Goal: Submit feedback/report problem

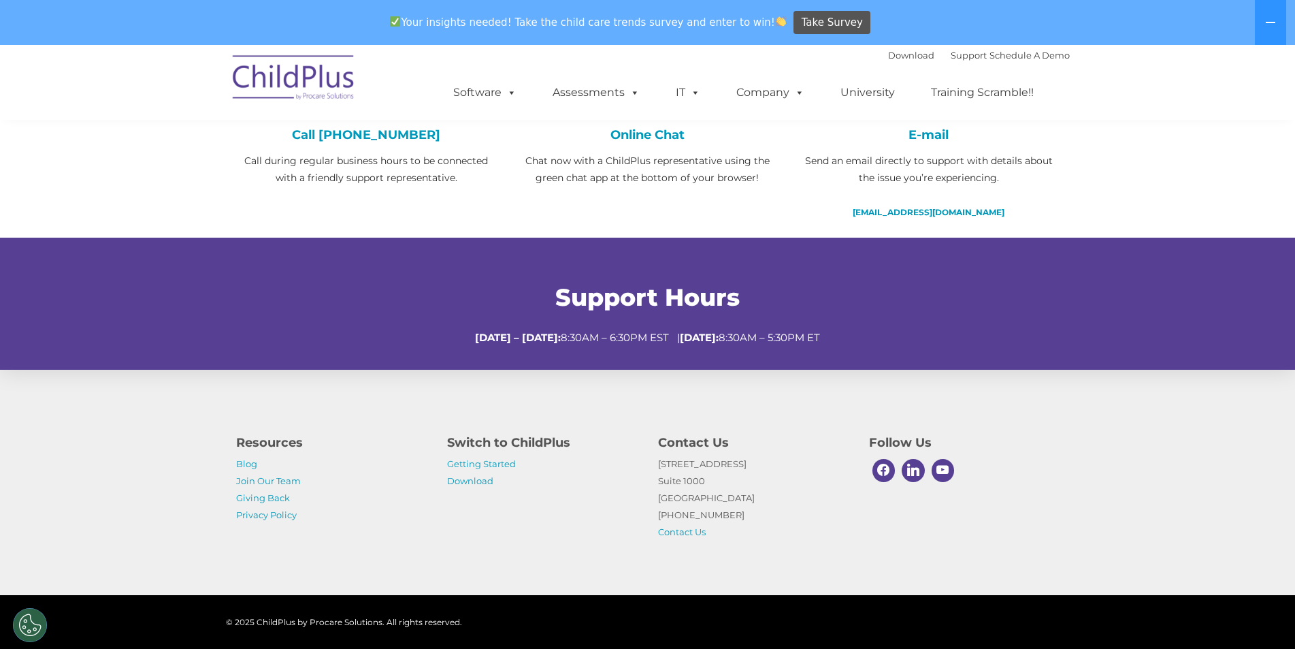
scroll to position [408, 0]
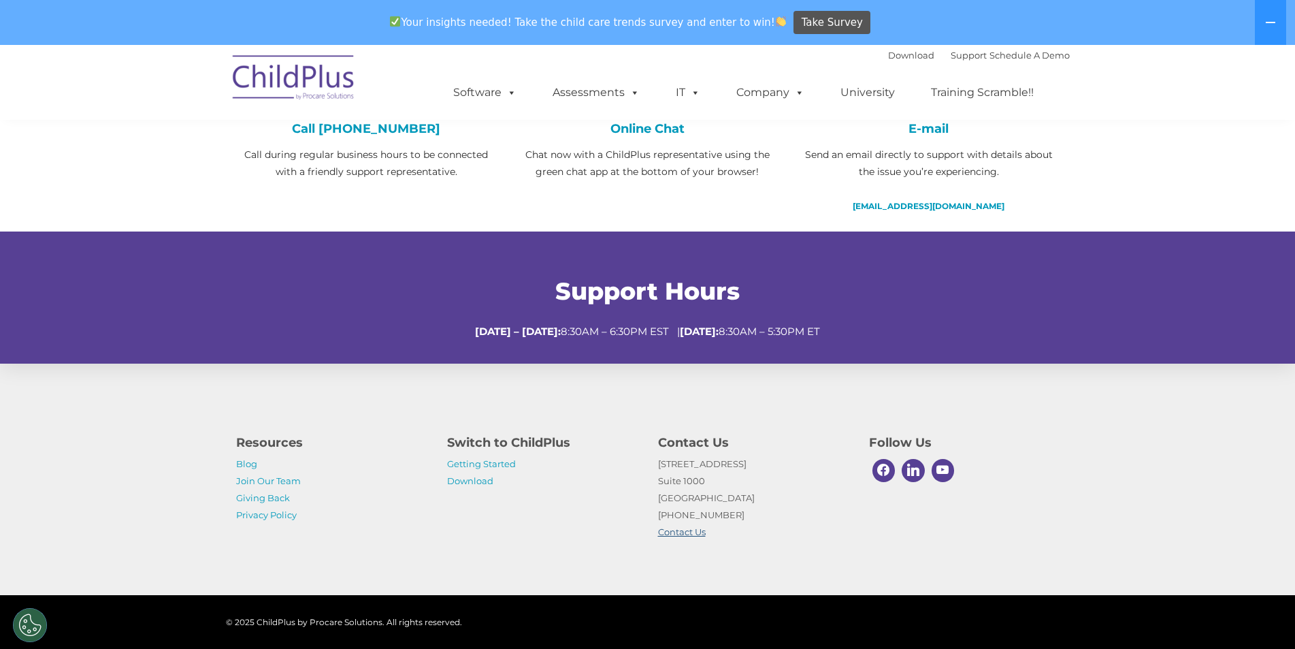
click at [663, 536] on link "Contact Us" at bounding box center [682, 531] width 48 height 11
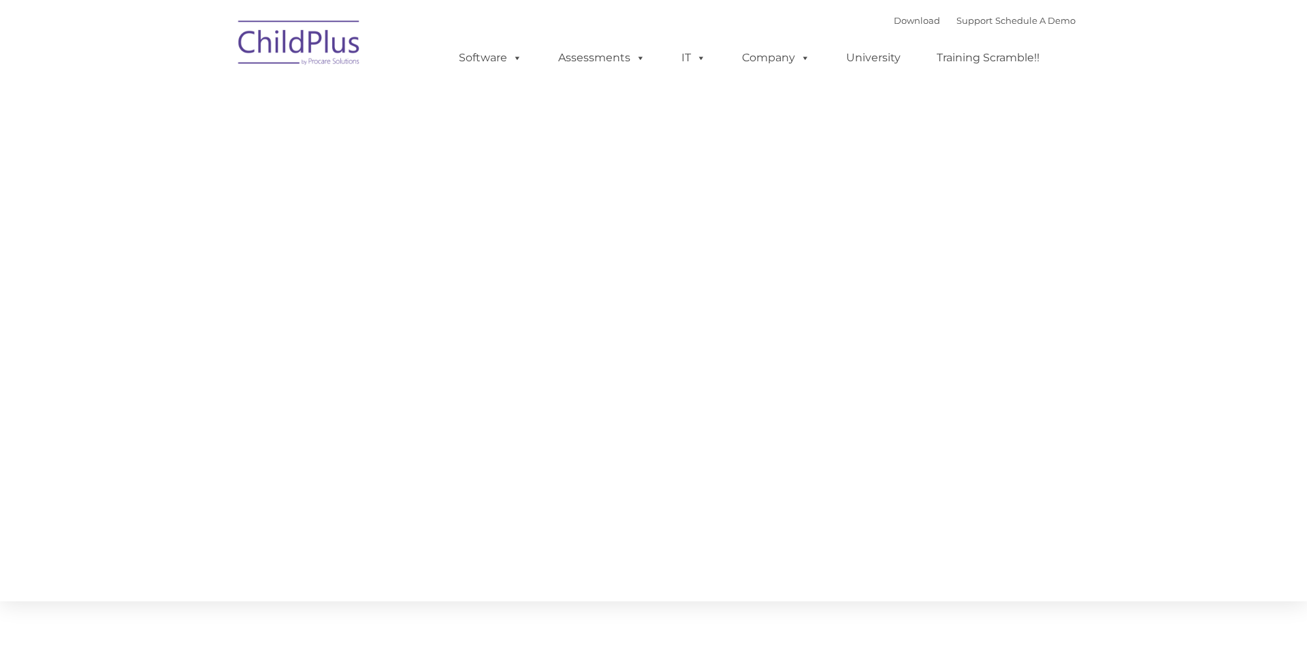
type input ""
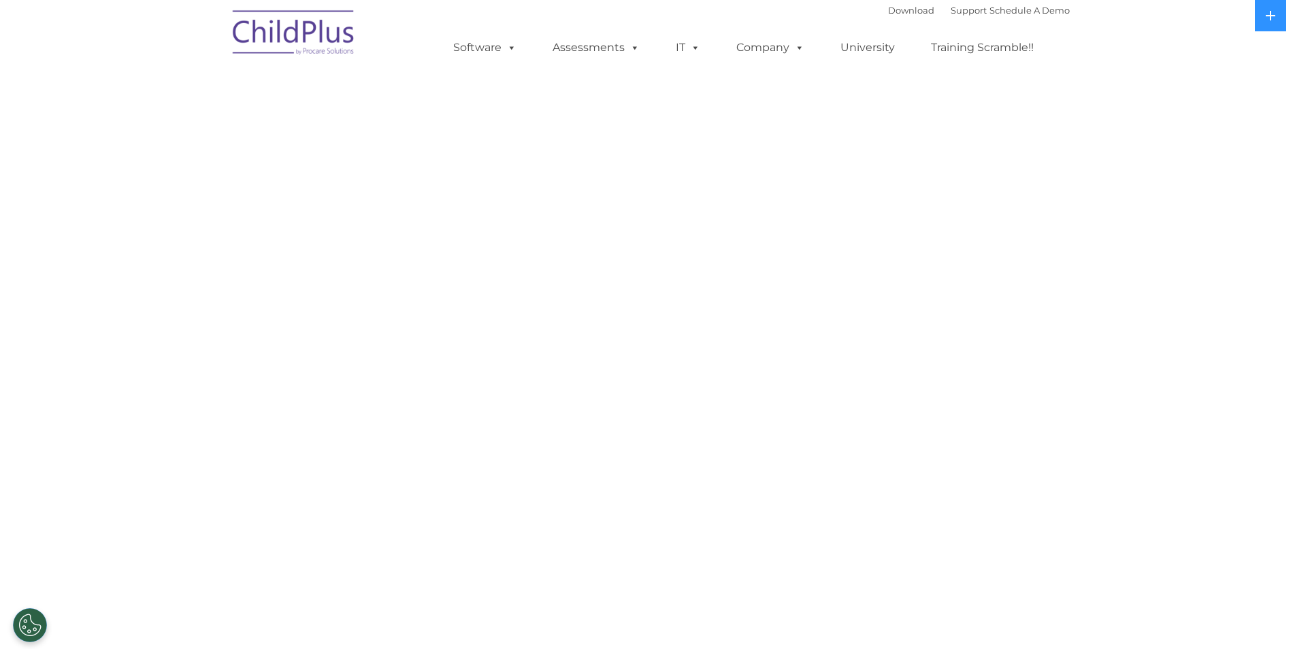
select select "MEDIUM"
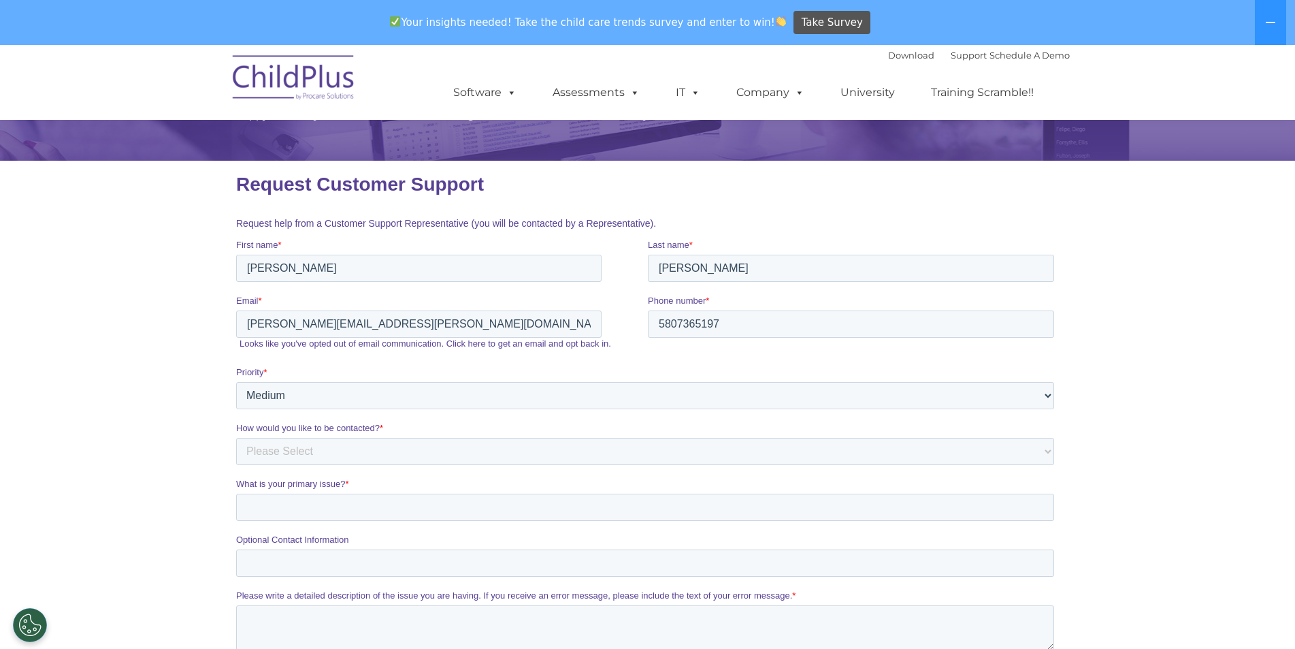
scroll to position [136, 0]
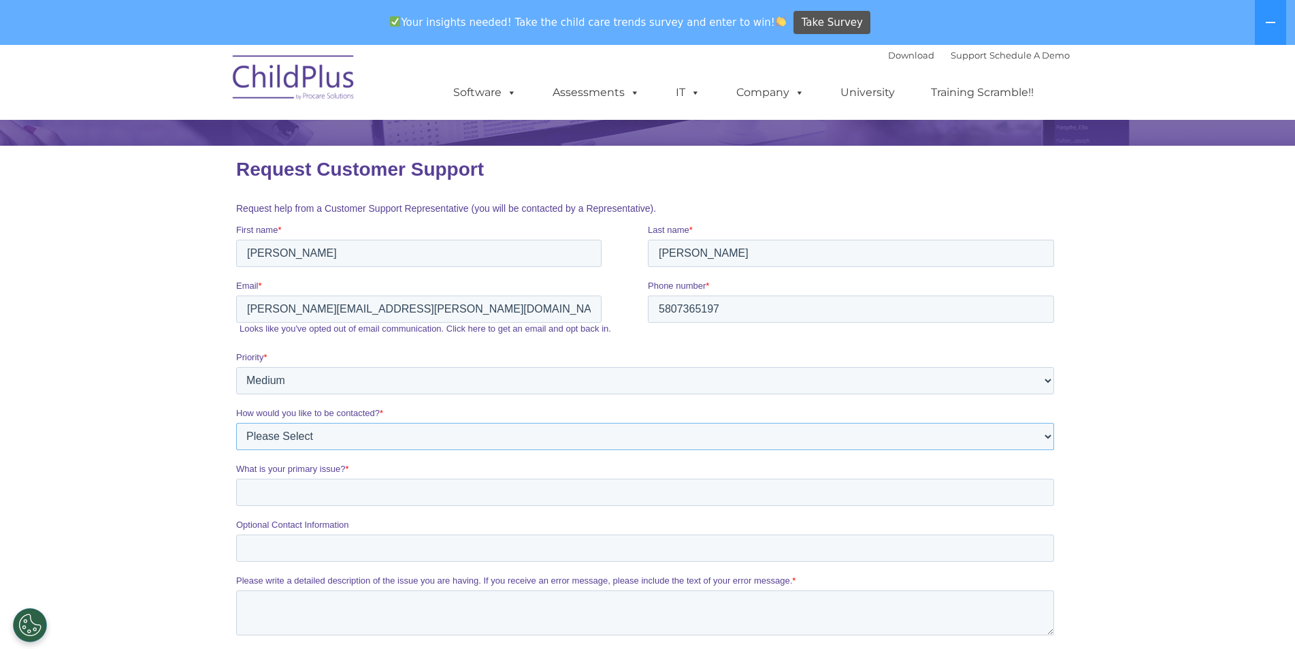
click at [470, 442] on select "Please Select Phone Email" at bounding box center [644, 436] width 818 height 27
select select "Email"
click at [235, 423] on select "Please Select Phone Email" at bounding box center [644, 436] width 818 height 27
click at [450, 495] on input "What is your primary issue? *" at bounding box center [644, 491] width 818 height 27
type input "Performance Panel"
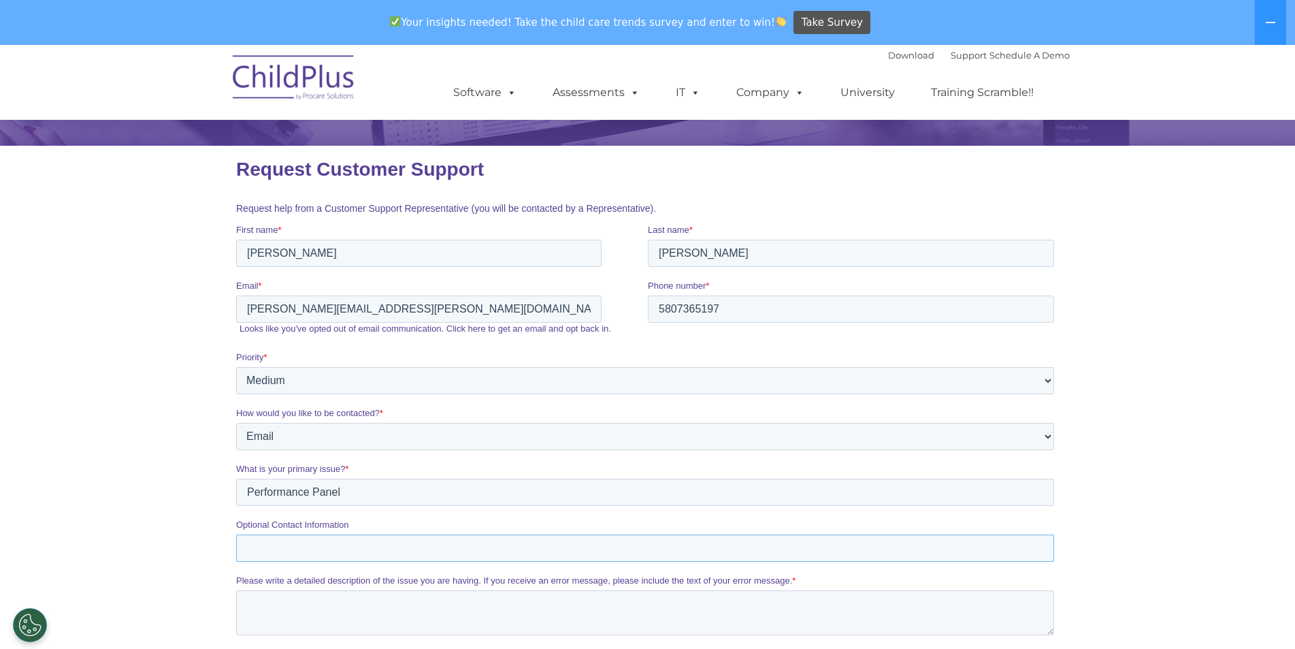
click at [440, 547] on input "Optional Contact Information" at bounding box center [644, 547] width 818 height 27
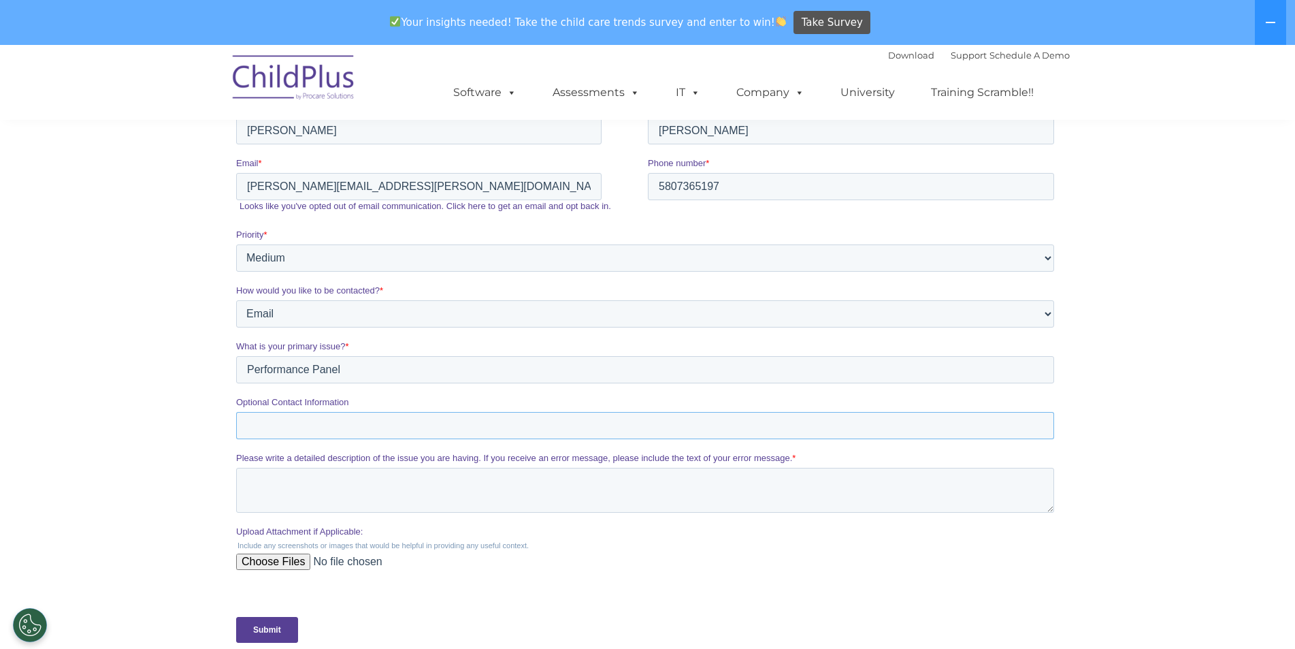
scroll to position [272, 0]
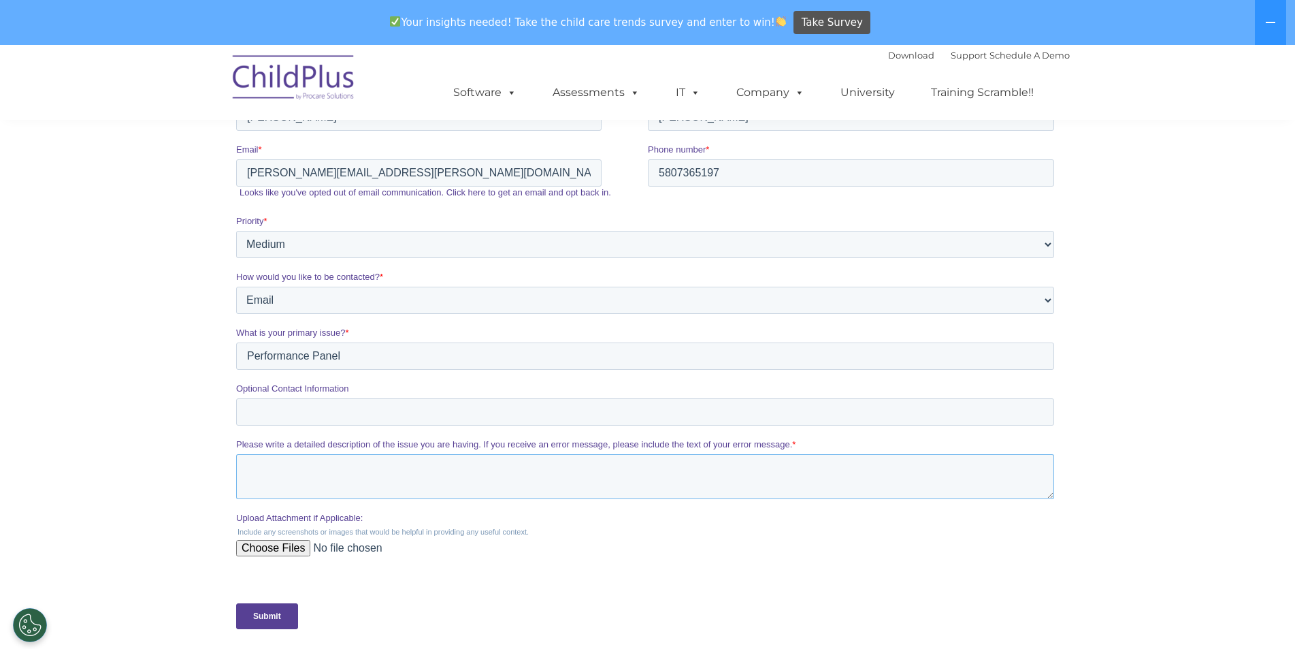
click at [419, 472] on textarea "Please write a detailed description of the issue you are having. If you receive…" at bounding box center [644, 476] width 818 height 45
type textarea "G"
type textarea "How can I get the Attendance in the performance panel to show attendance for th…"
click at [278, 621] on input "Submit" at bounding box center [266, 616] width 62 height 26
